Goal: Browse casually: Explore the website without a specific task or goal

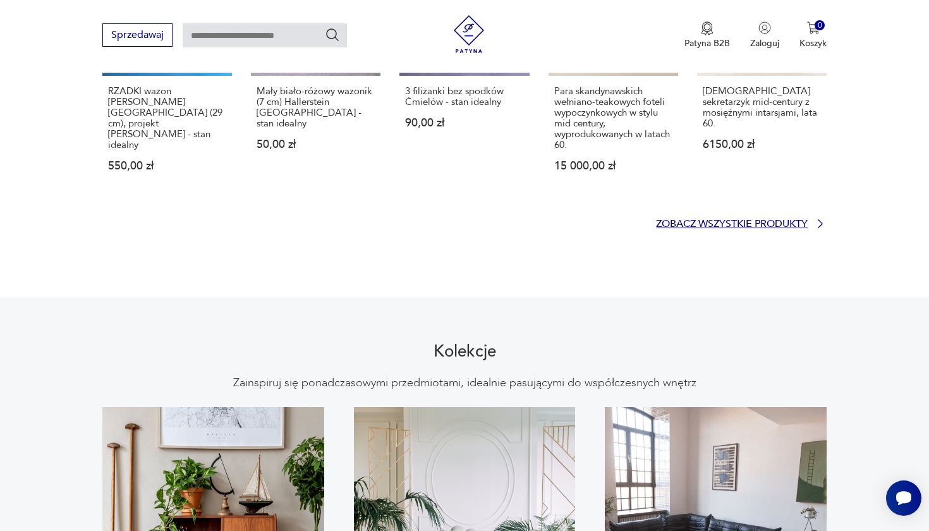
click at [693, 220] on p "Zobacz wszystkie produkty" at bounding box center [732, 224] width 152 height 8
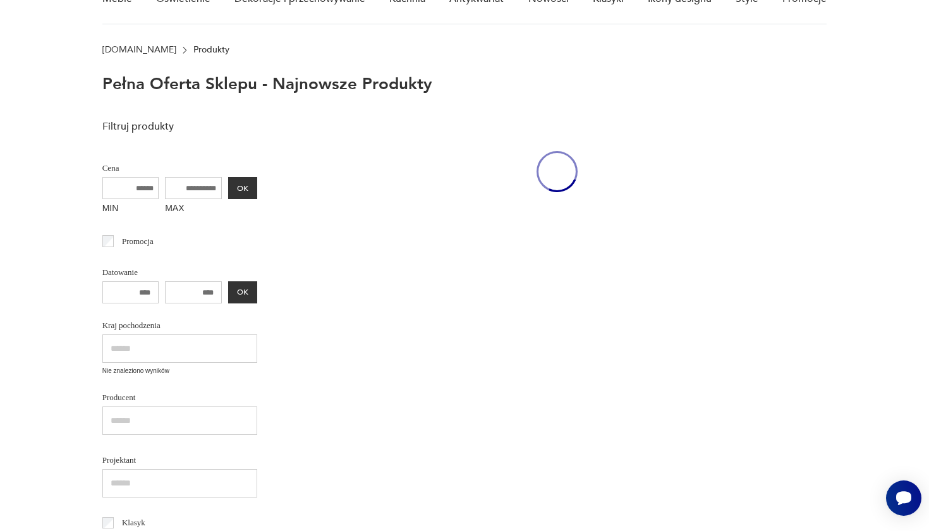
scroll to position [57, 0]
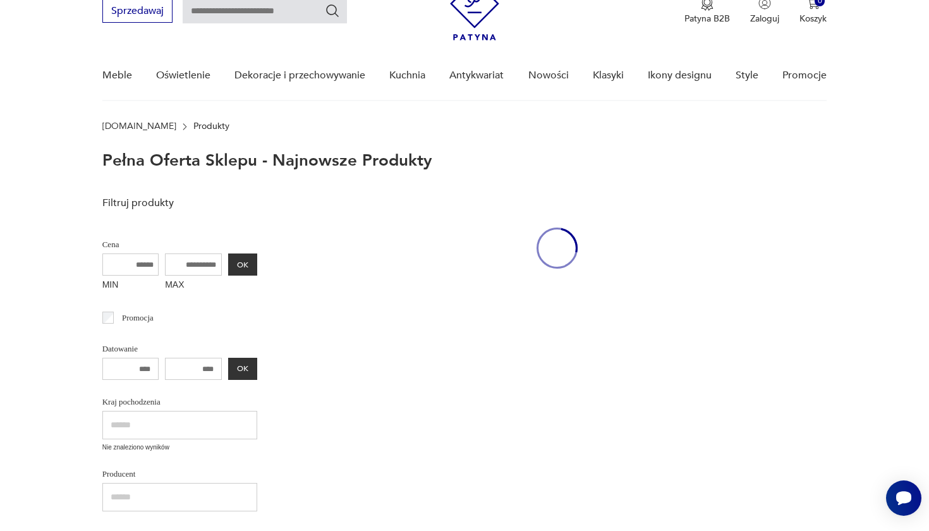
click at [881, 1] on nav "Sprzedawaj Patyna B2B Zaloguj 0 Koszyk Twój koszyk ( 0 ) Brak produktów w koszy…" at bounding box center [464, 34] width 929 height 133
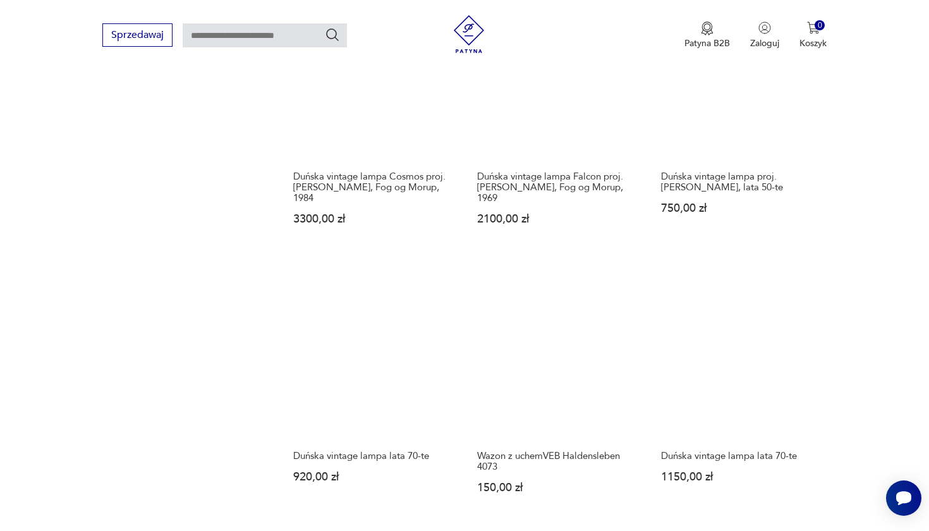
scroll to position [1033, 0]
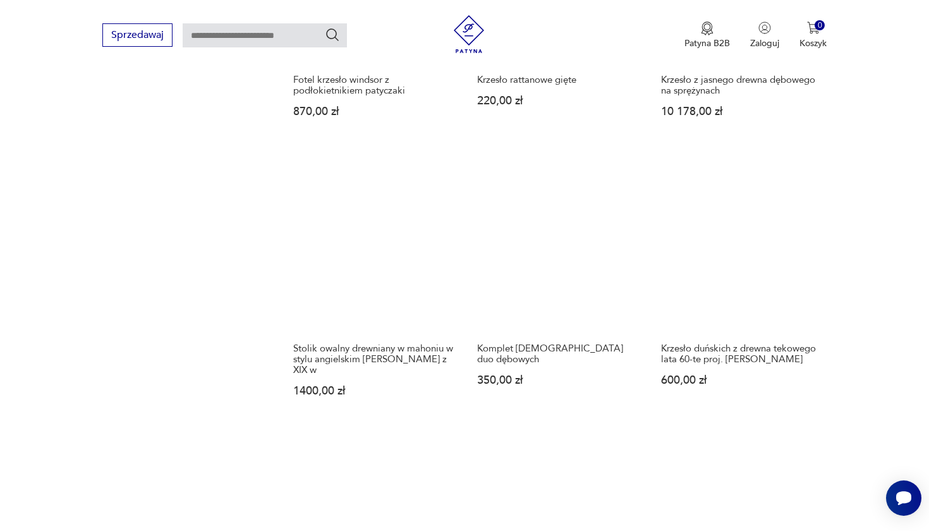
scroll to position [1111, 0]
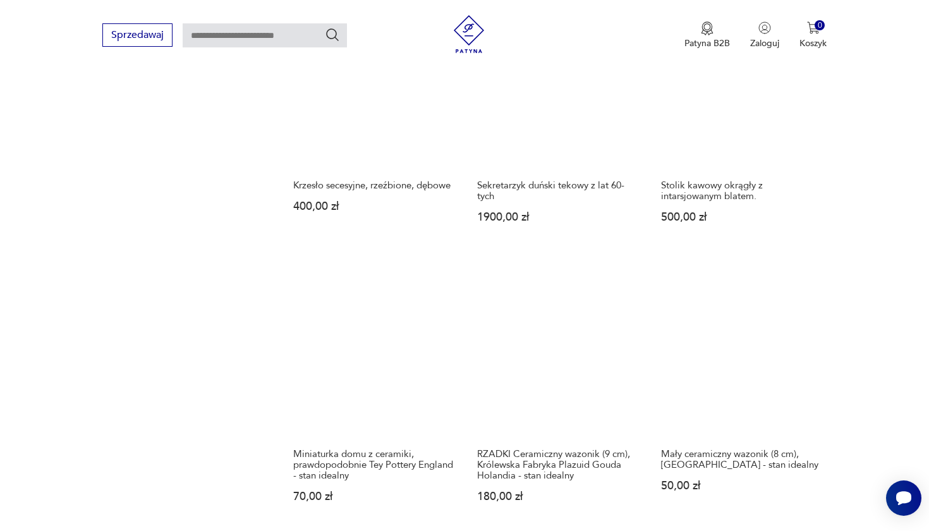
scroll to position [1283, 0]
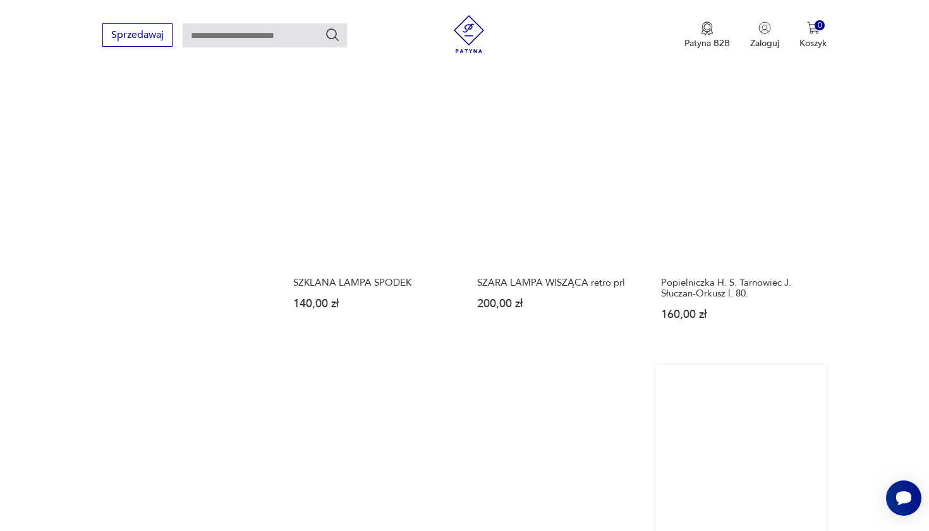
scroll to position [1172, 0]
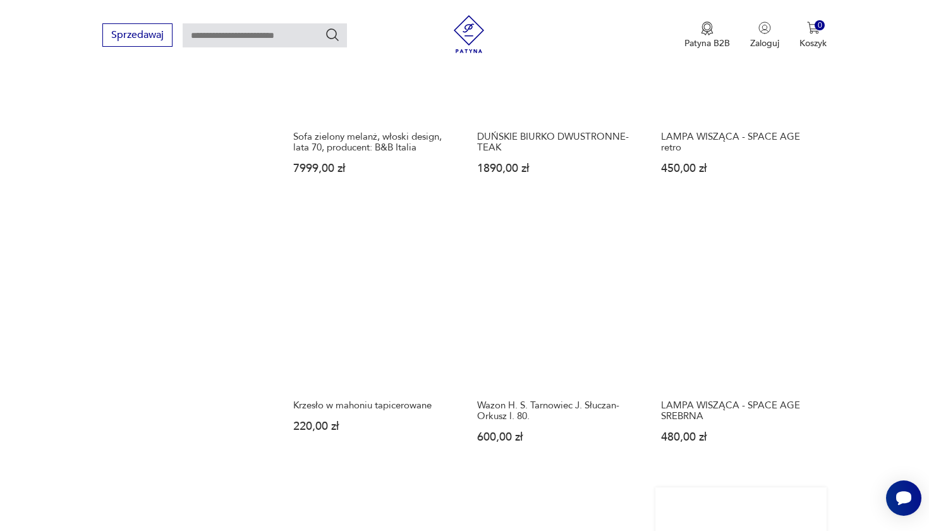
scroll to position [997, 0]
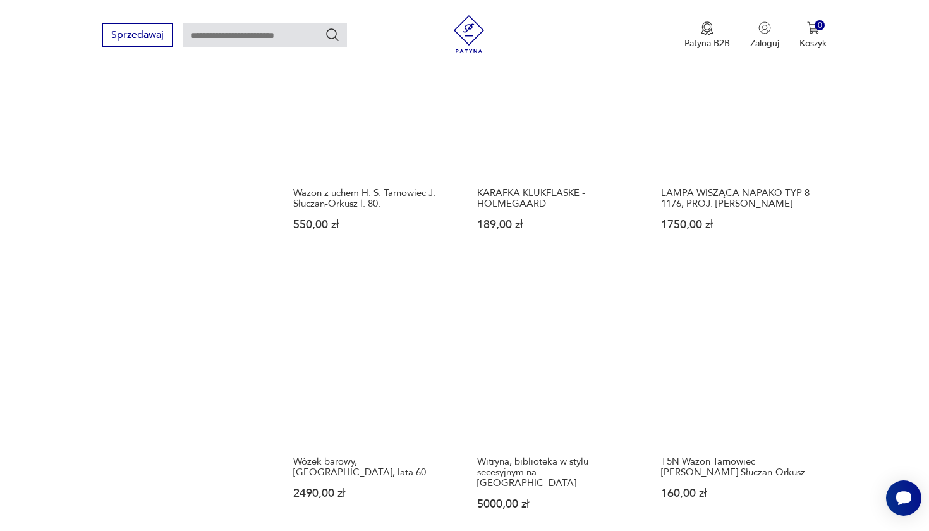
scroll to position [982, 0]
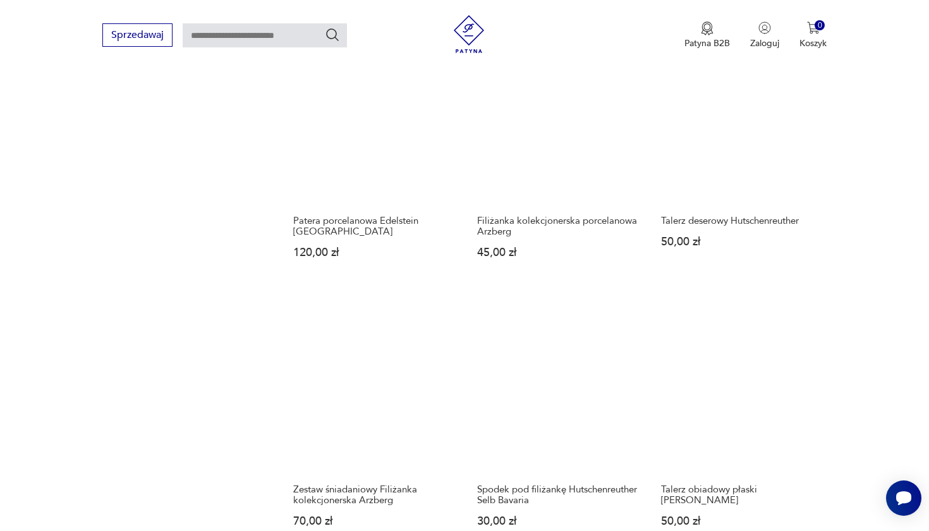
scroll to position [1147, 0]
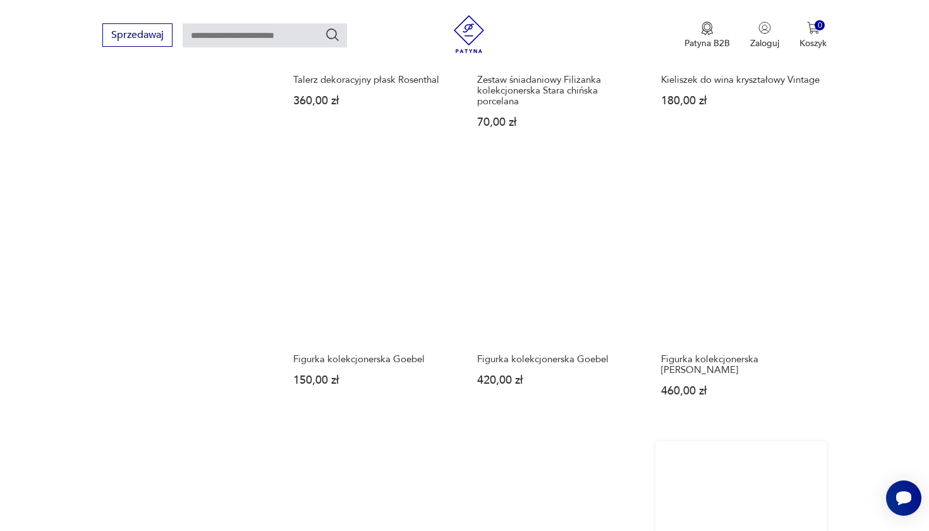
scroll to position [1112, 0]
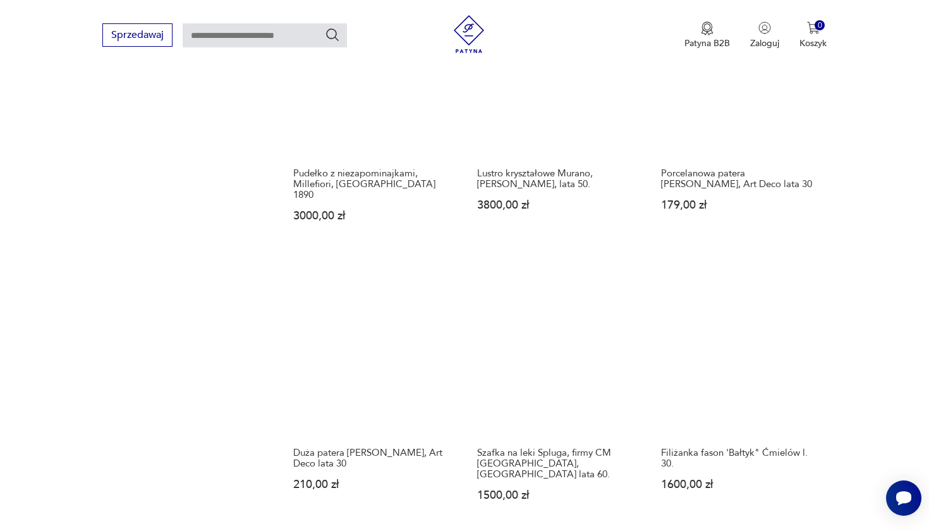
scroll to position [1280, 0]
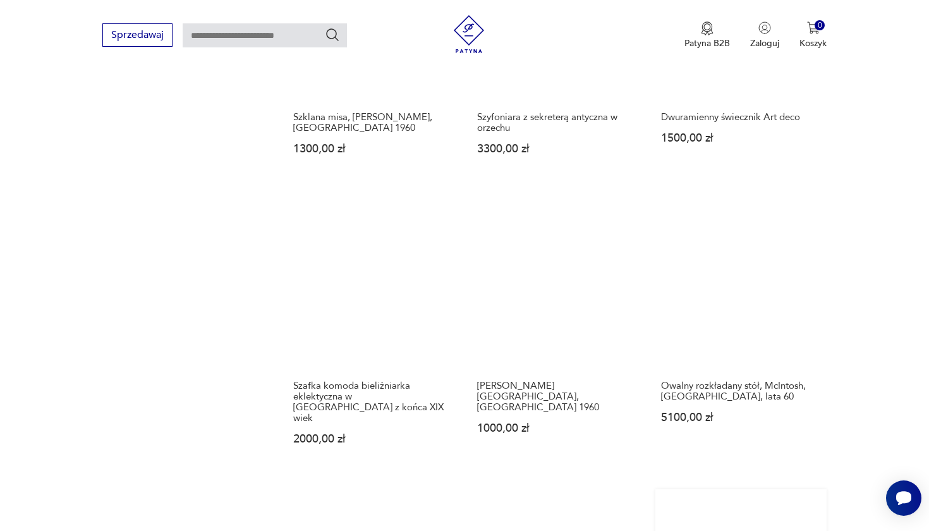
scroll to position [1199, 0]
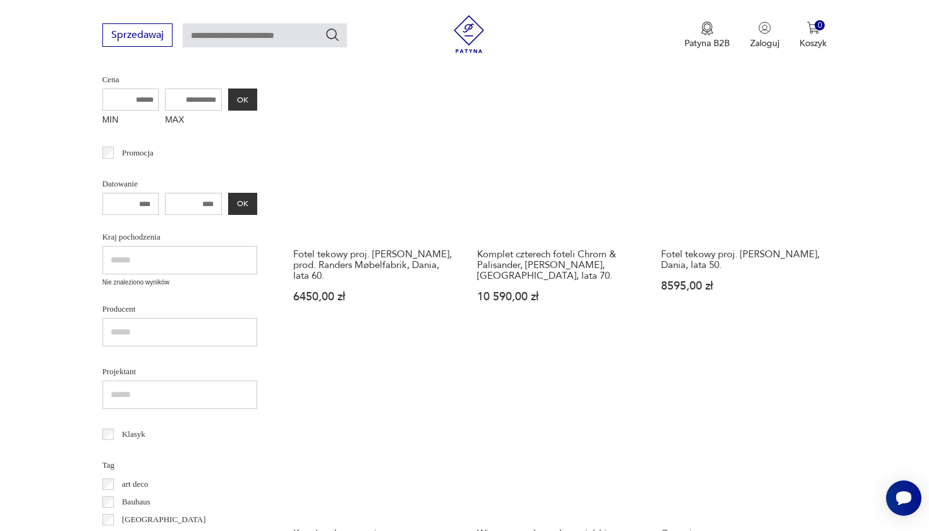
scroll to position [518, 0]
